Goal: Check status: Check status

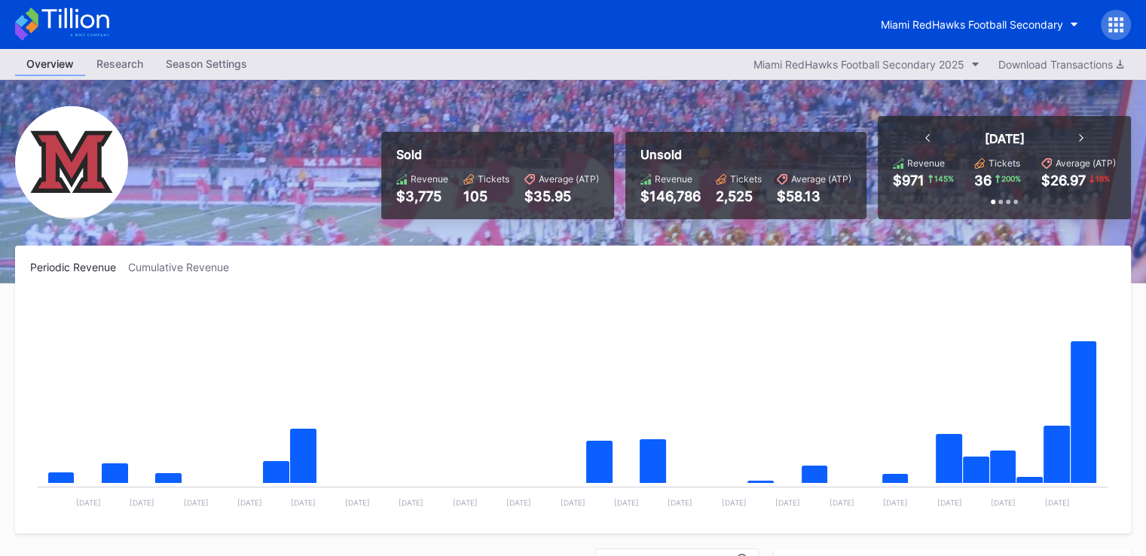
click at [540, 344] on rect "Chart title" at bounding box center [572, 405] width 1085 height 226
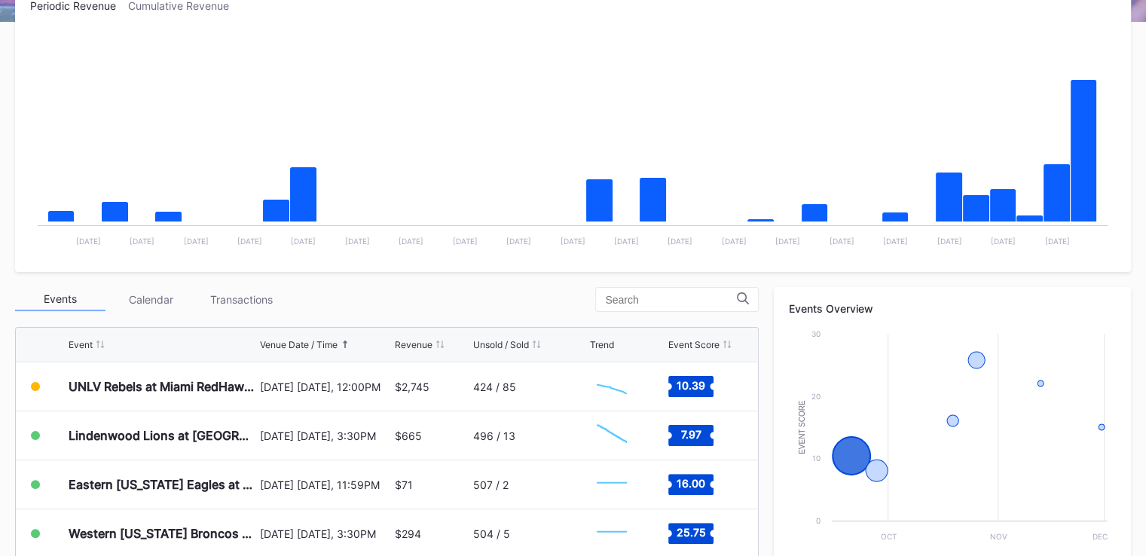
scroll to position [262, 0]
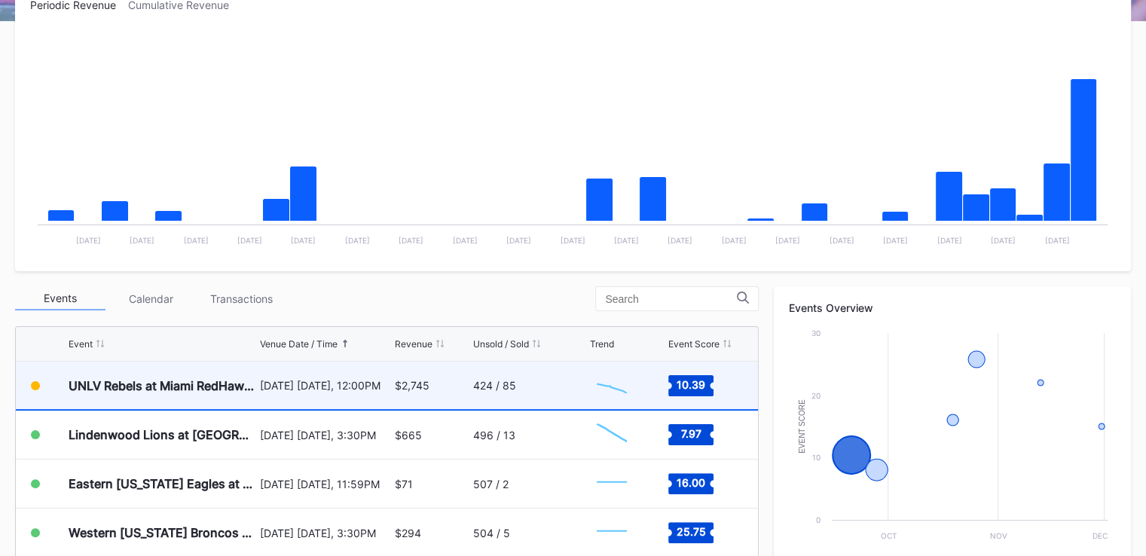
click at [430, 384] on div "$2,745" at bounding box center [432, 385] width 75 height 47
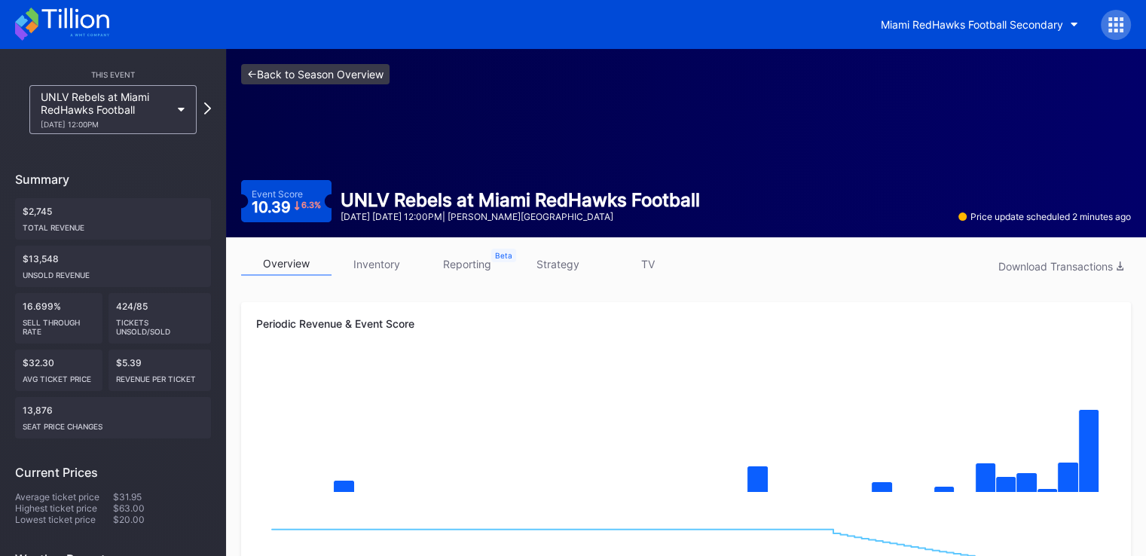
click at [250, 77] on link "<- Back to Season Overview" at bounding box center [315, 74] width 148 height 20
